Goal: Obtain resource: Obtain resource

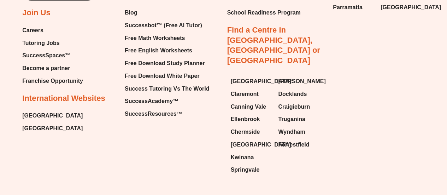
scroll to position [4885, 0]
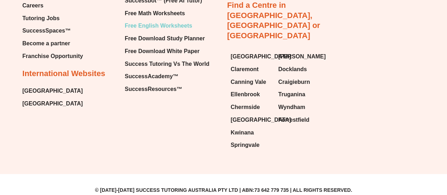
click at [156, 31] on span "Free English Worksheets" at bounding box center [159, 25] width 68 height 11
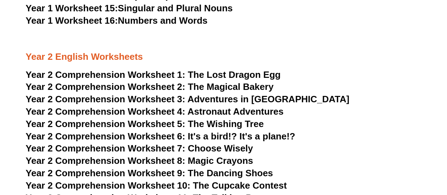
scroll to position [1400, 0]
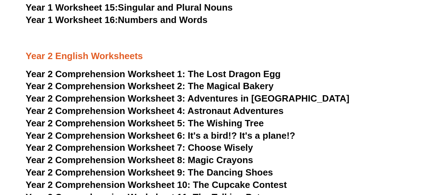
click at [217, 72] on span "The Lost Dragon Egg" at bounding box center [234, 74] width 93 height 11
click at [230, 123] on span "The Wishing Tree" at bounding box center [226, 123] width 76 height 11
